Goal: Task Accomplishment & Management: Use online tool/utility

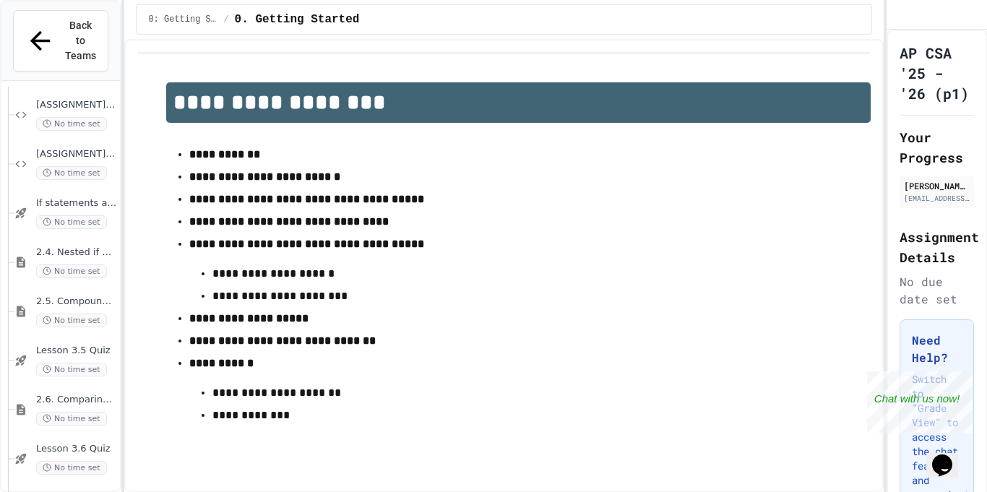
scroll to position [354, 0]
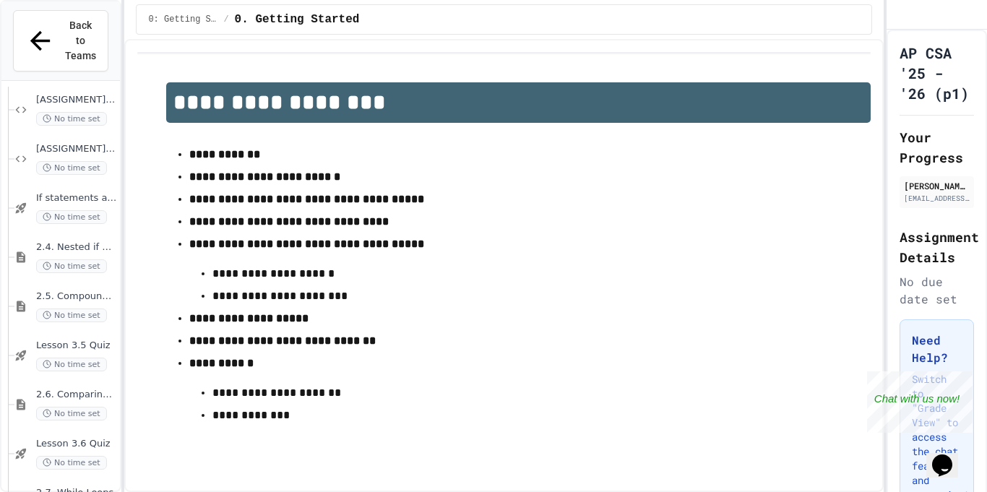
click at [78, 259] on span "No time set" at bounding box center [71, 266] width 71 height 14
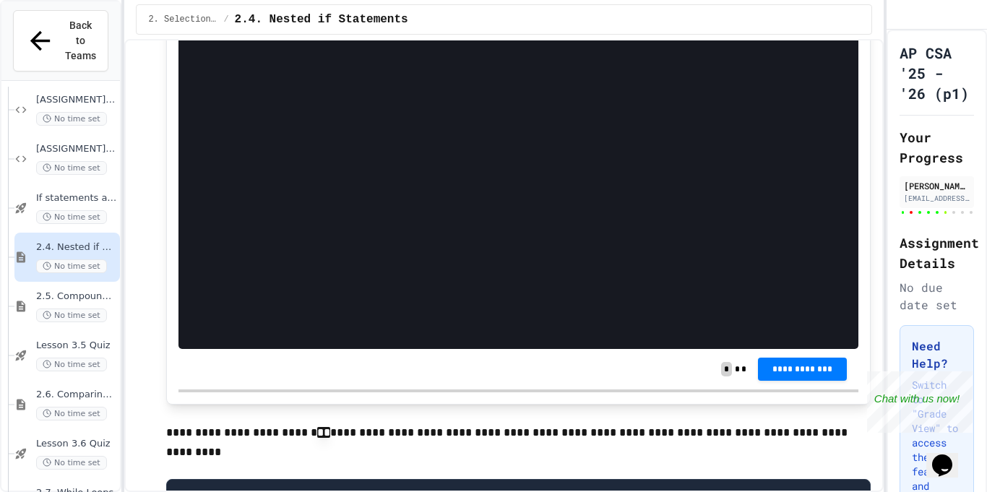
scroll to position [5763, 0]
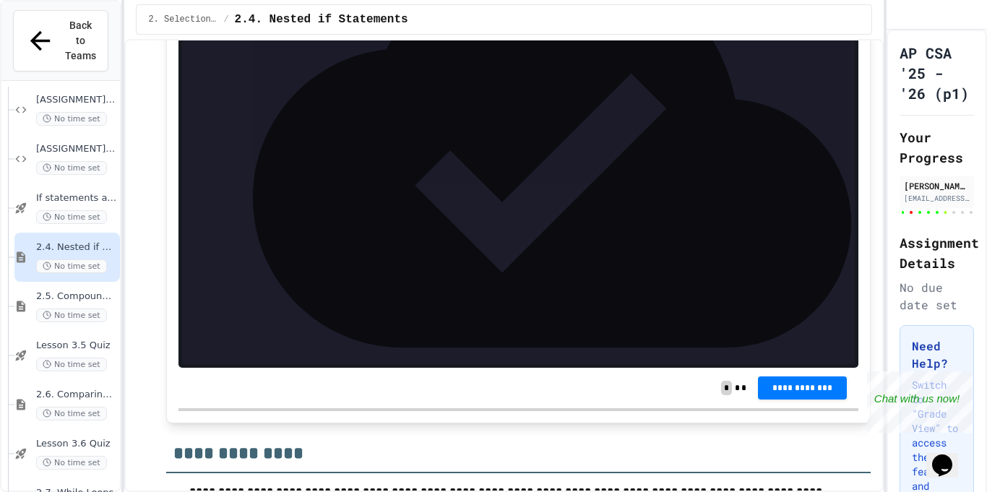
scroll to position [7740, 0]
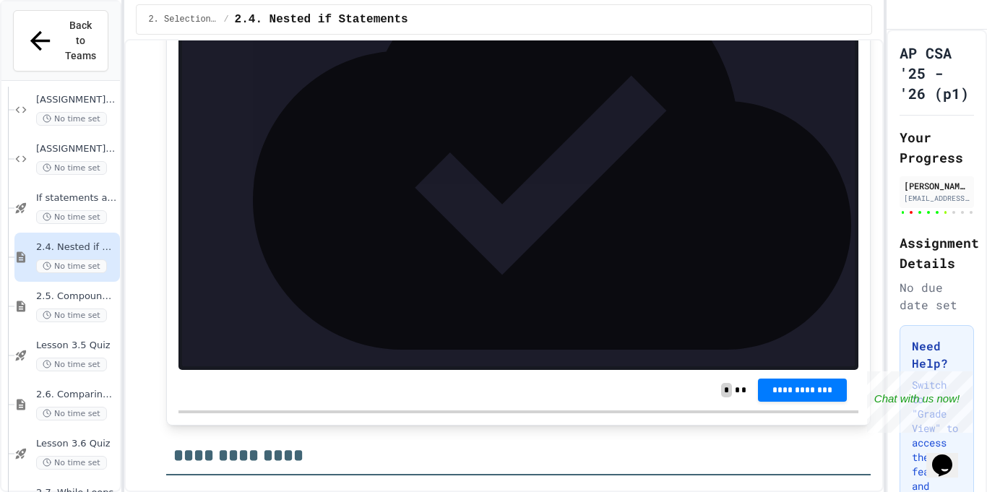
click at [236, 49] on span "**********" at bounding box center [408, 44] width 370 height 10
click at [664, 52] on div "**********" at bounding box center [531, 45] width 648 height 14
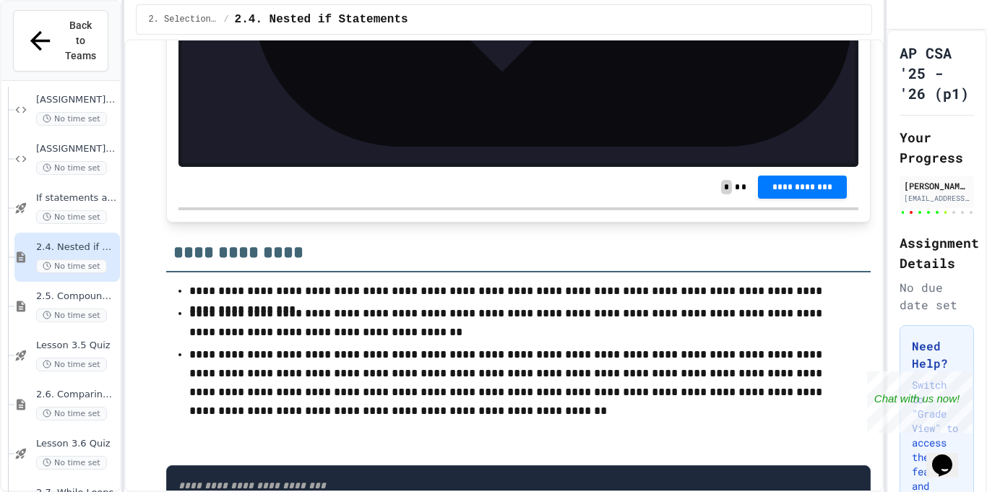
scroll to position [7945, 0]
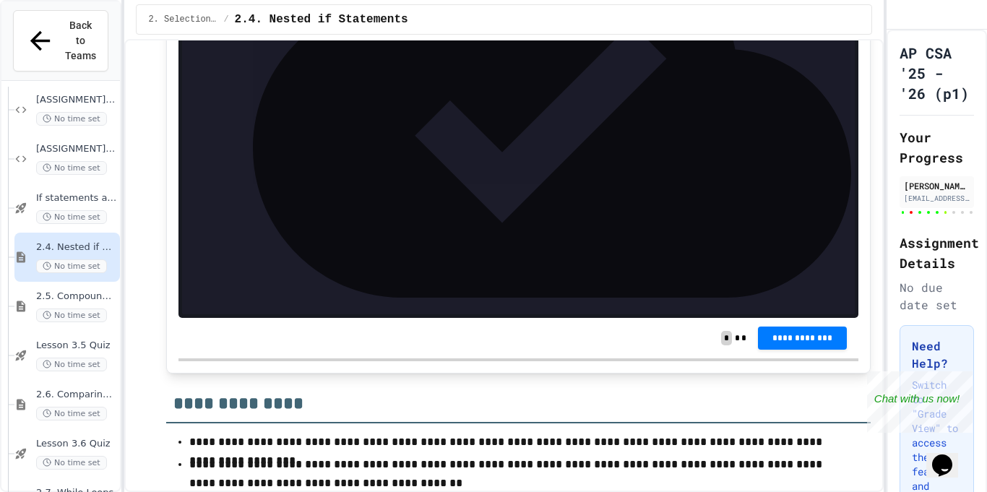
scroll to position [7789, 0]
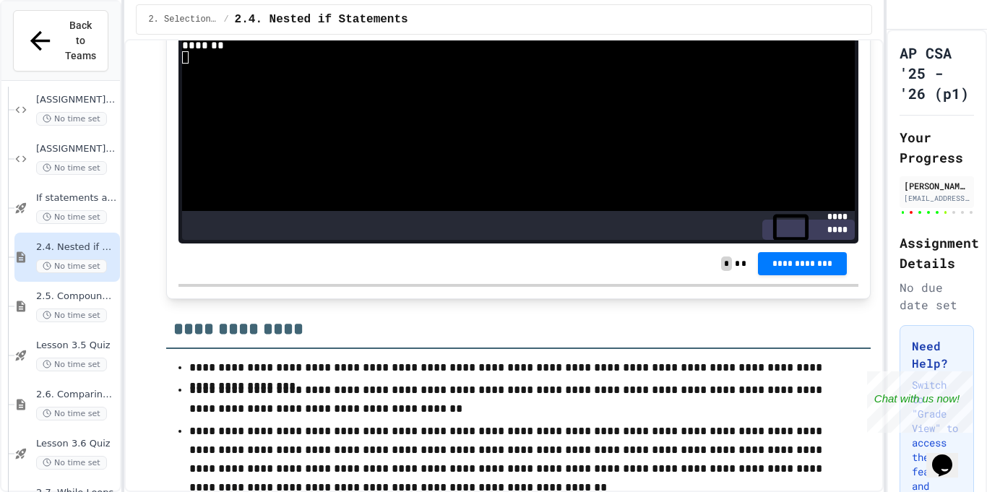
scroll to position [7868, 0]
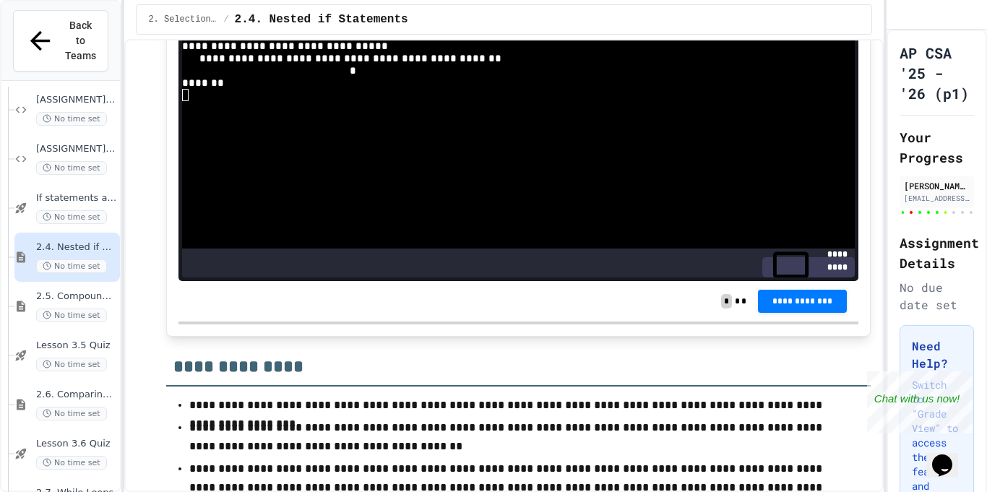
scroll to position [7821, 0]
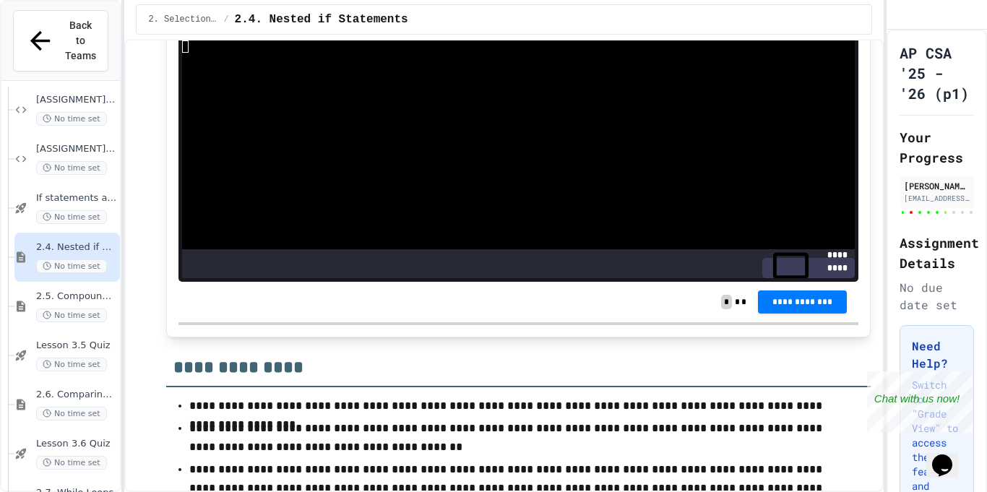
scroll to position [7829, 0]
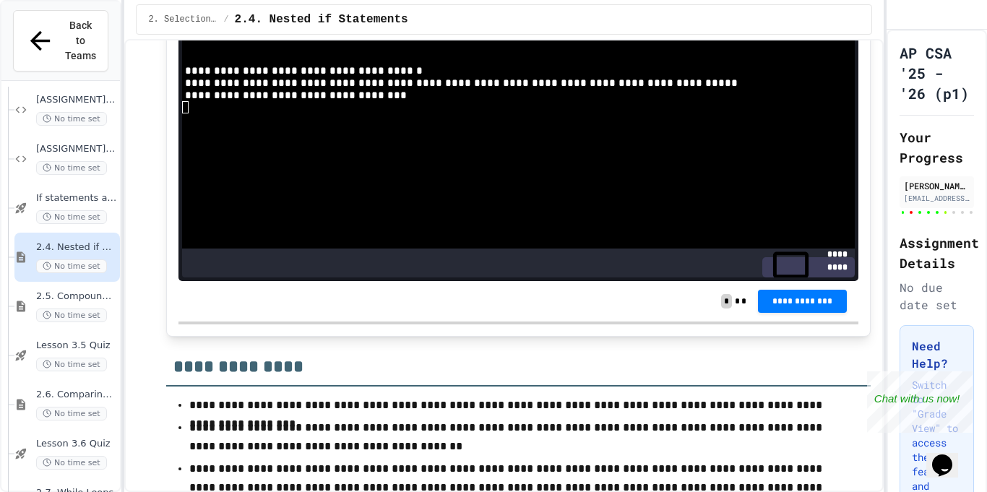
click at [519, 138] on div at bounding box center [510, 132] width 657 height 12
click at [403, 126] on div at bounding box center [510, 119] width 657 height 12
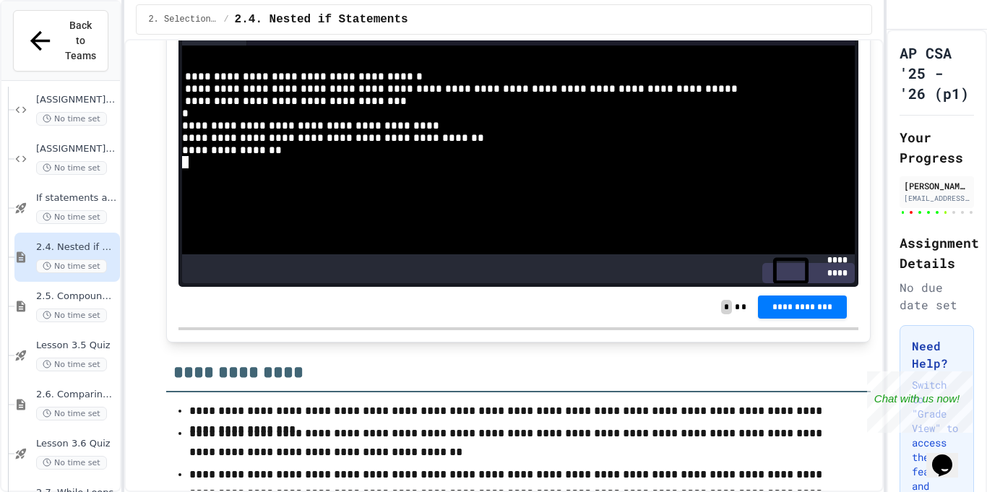
scroll to position [7822, 0]
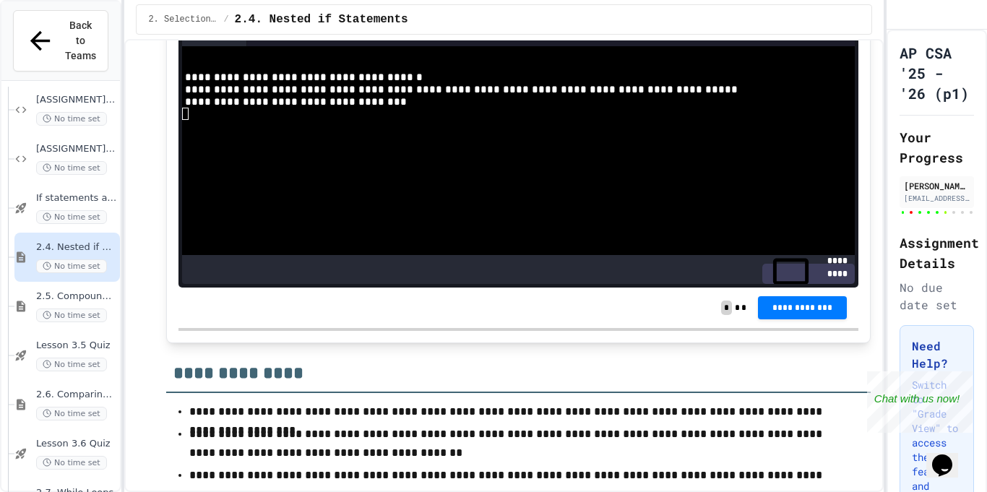
click at [637, 132] on div at bounding box center [510, 126] width 657 height 12
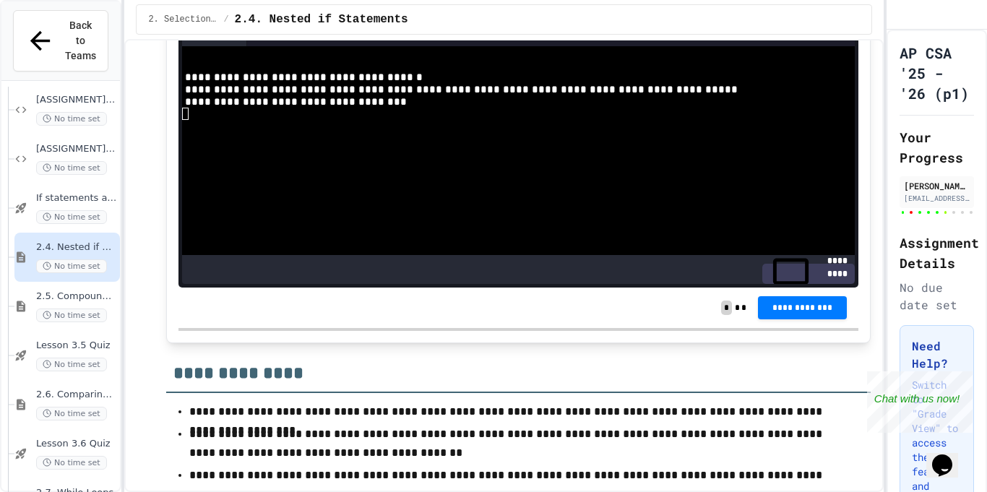
click at [468, 132] on div at bounding box center [510, 126] width 657 height 12
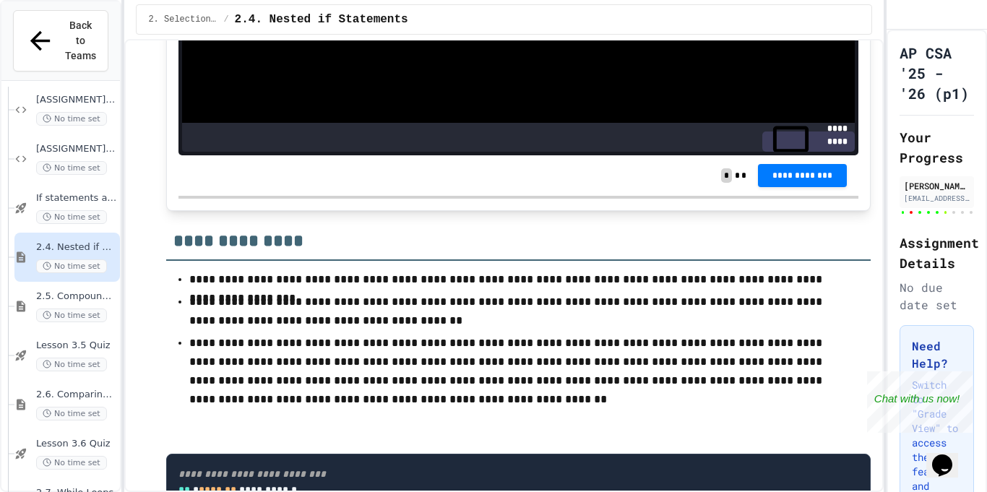
scroll to position [8058, 0]
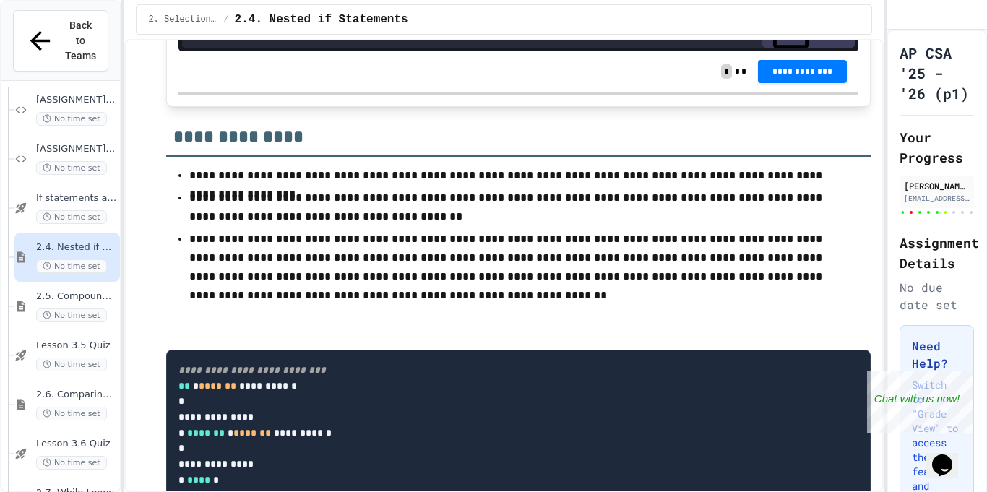
click at [787, 77] on span "**********" at bounding box center [803, 72] width 66 height 12
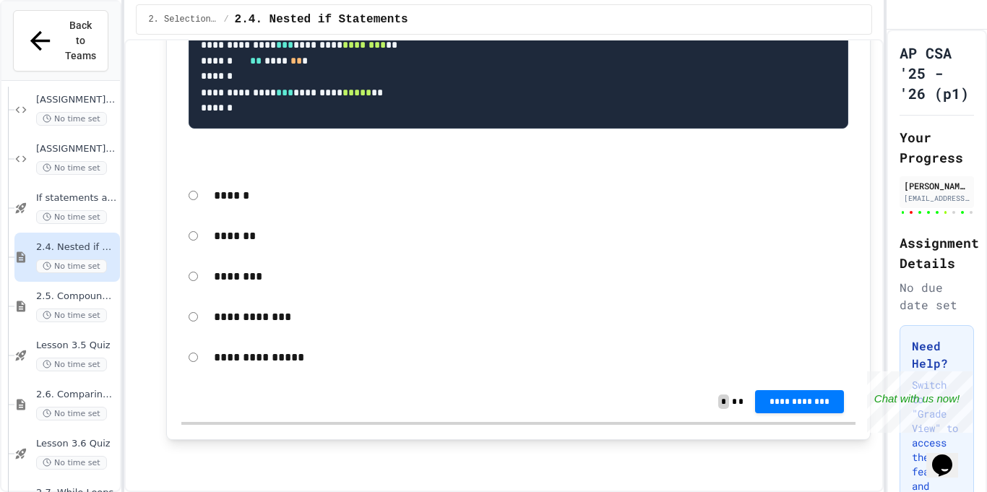
scroll to position [9473, 0]
